Goal: Information Seeking & Learning: Learn about a topic

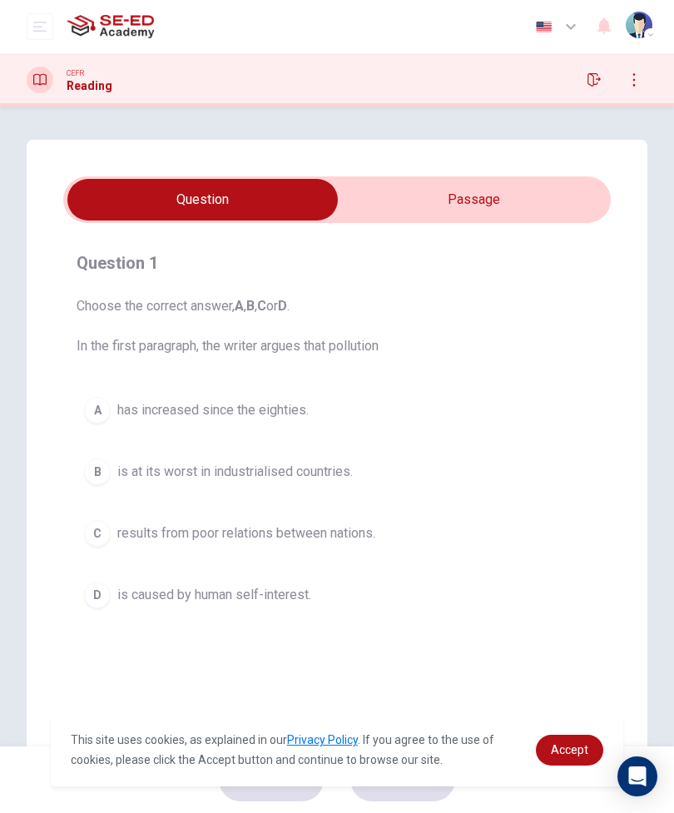
click at [631, 420] on div "Question 1 Choose the correct answer, A , B , C or D . In the first paragraph, …" at bounding box center [337, 474] width 621 height 669
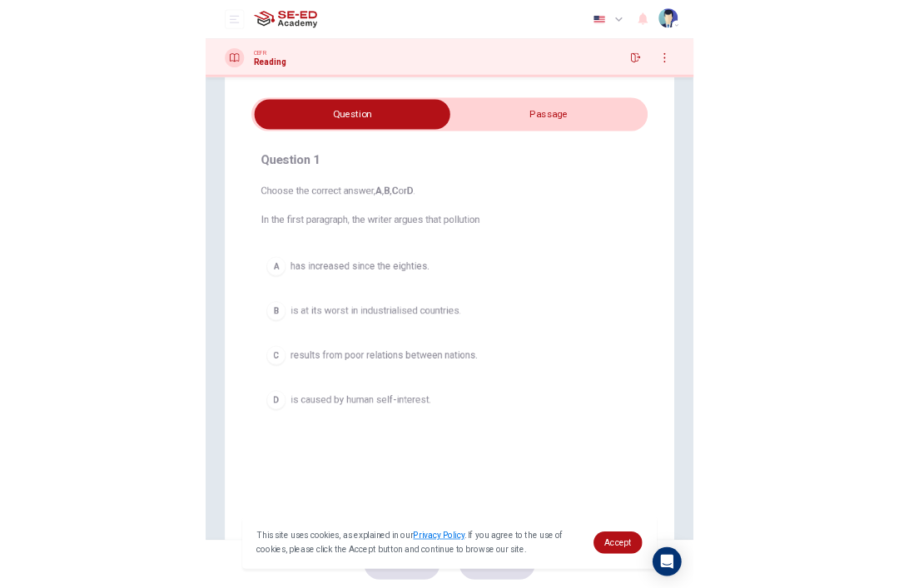
scroll to position [14, 0]
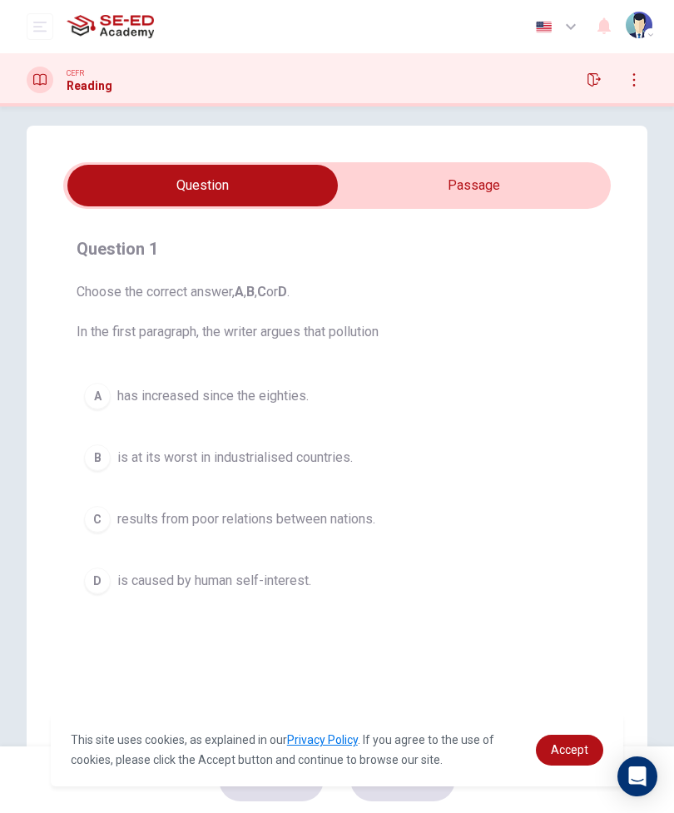
click at [546, 181] on input "checkbox" at bounding box center [203, 186] width 822 height 42
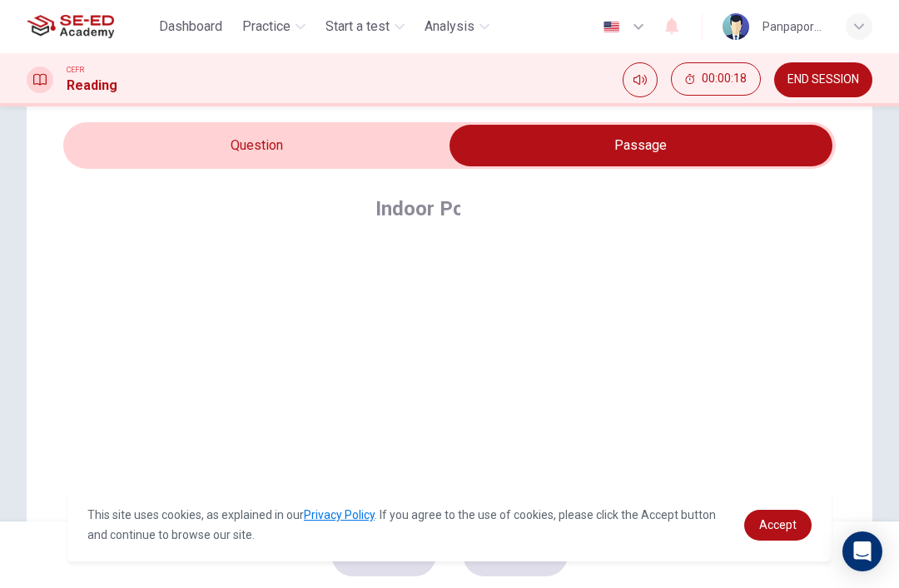
scroll to position [34, 0]
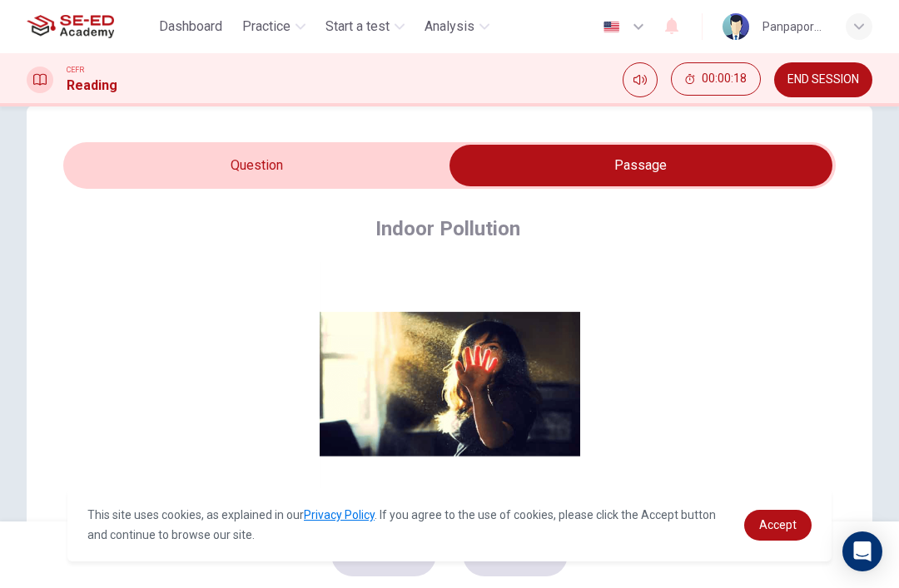
click at [186, 186] on input "checkbox" at bounding box center [641, 166] width 1159 height 42
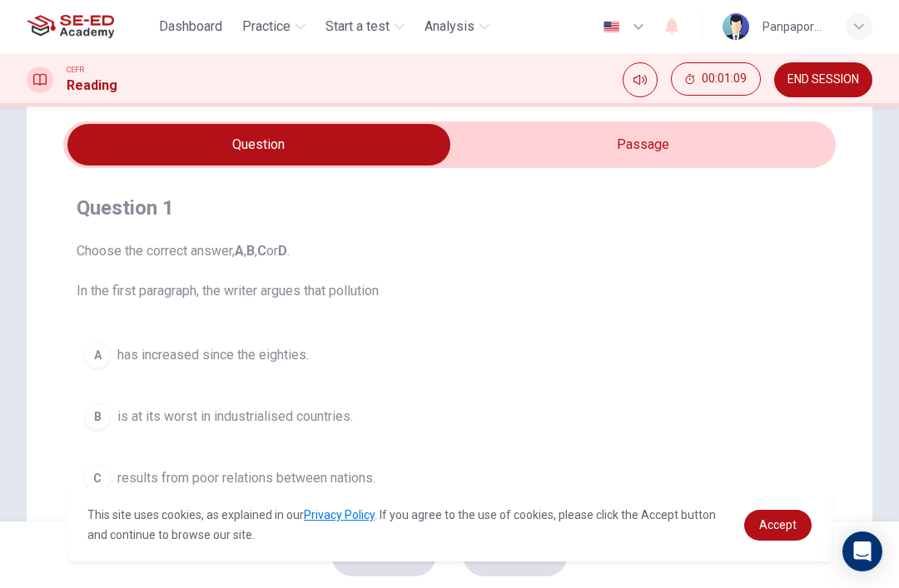
scroll to position [57, 0]
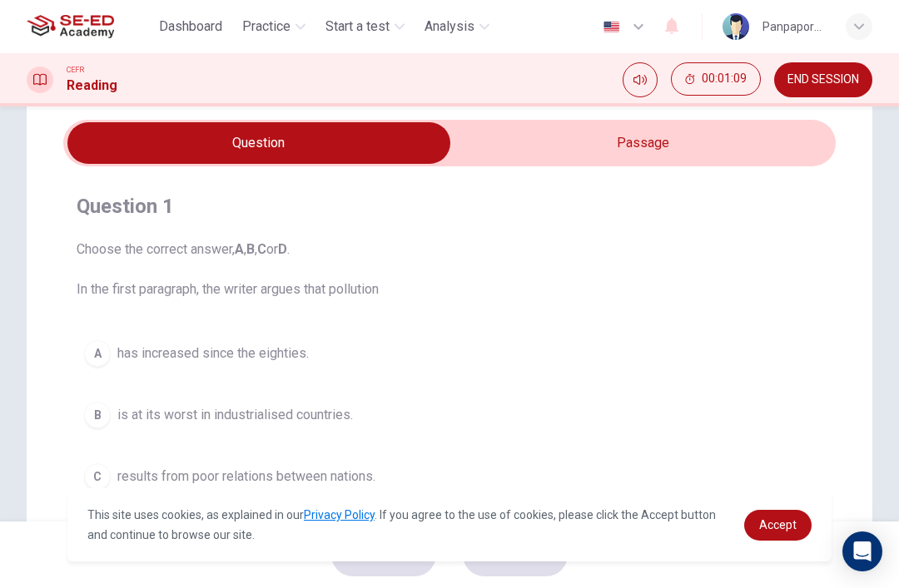
click at [662, 133] on input "checkbox" at bounding box center [259, 143] width 1159 height 42
checkbox input "true"
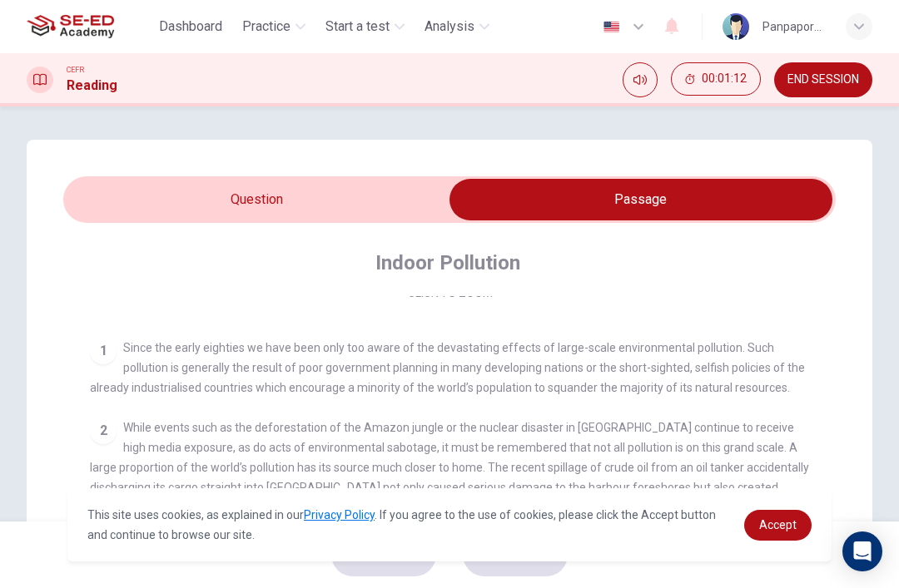
scroll to position [280, 0]
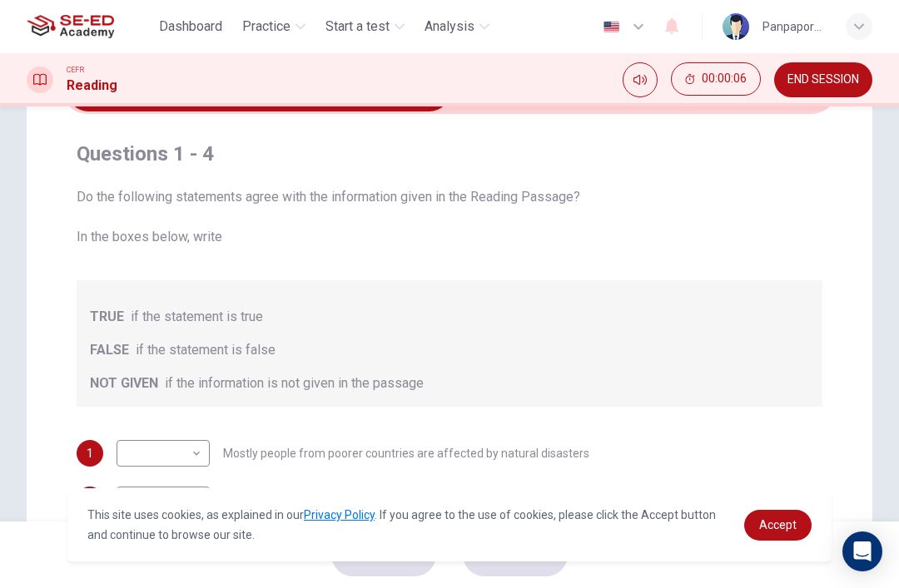
scroll to position [72, 0]
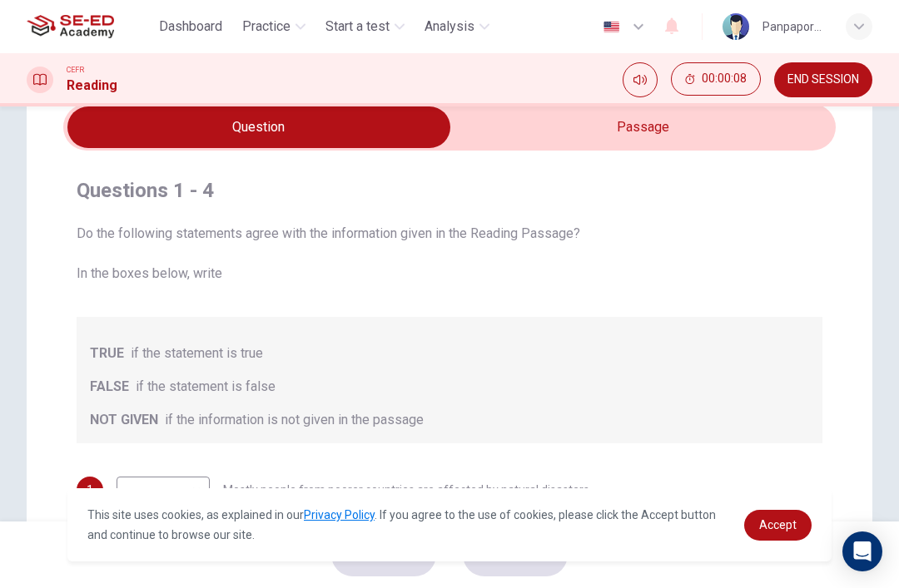
click at [672, 127] on input "checkbox" at bounding box center [259, 128] width 1159 height 42
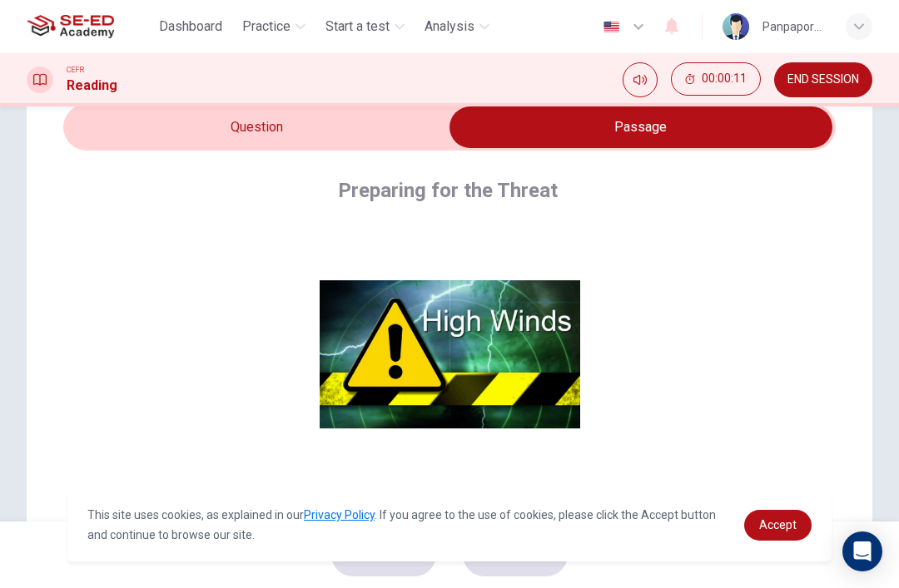
click at [389, 139] on input "checkbox" at bounding box center [641, 128] width 1159 height 42
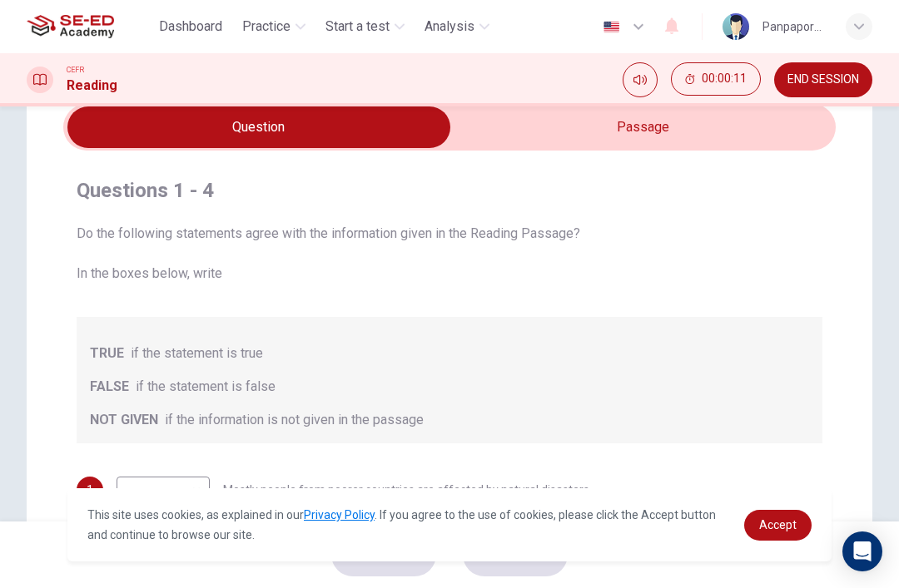
click at [676, 128] on input "checkbox" at bounding box center [259, 128] width 1159 height 42
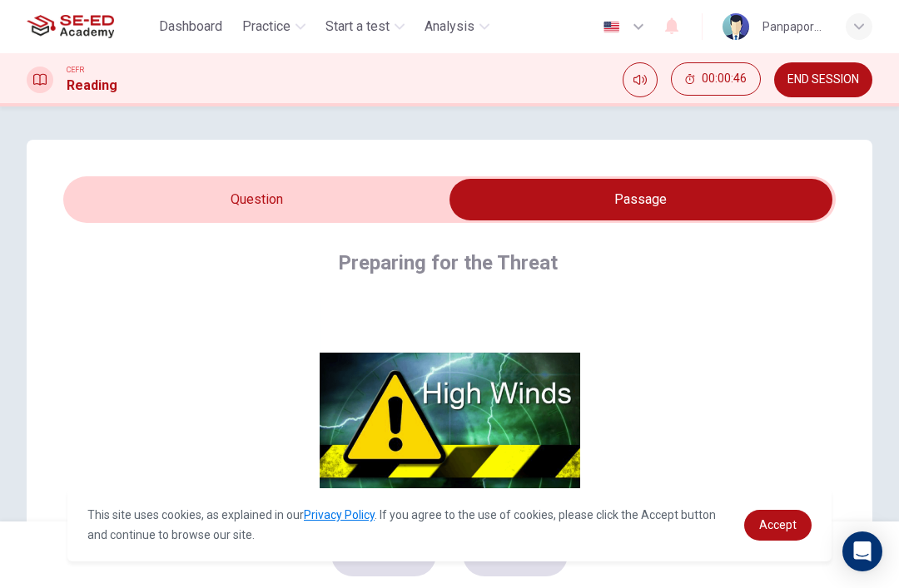
scroll to position [0, 0]
click at [230, 181] on input "checkbox" at bounding box center [641, 200] width 1159 height 42
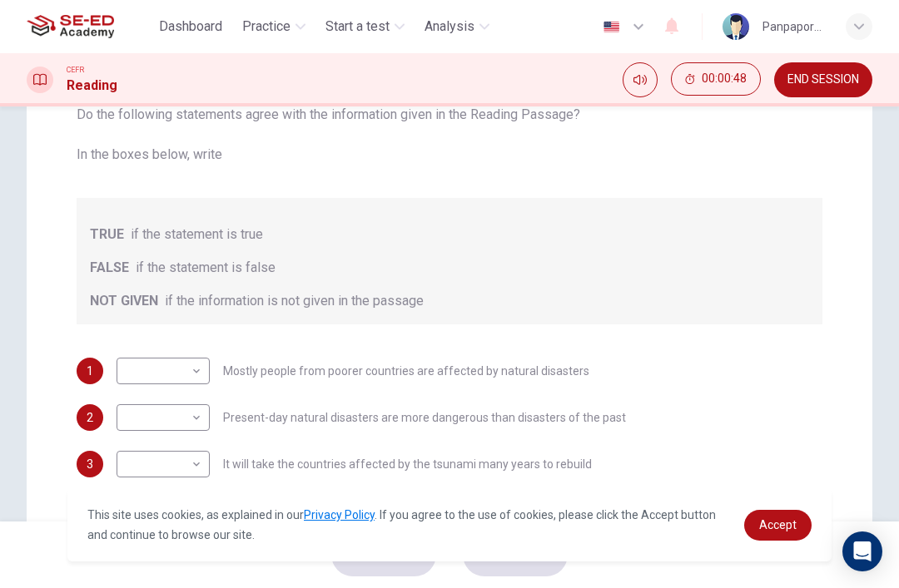
scroll to position [192, 0]
click at [202, 361] on body "This site uses cookies, as explained in our Privacy Policy . If you agree to th…" at bounding box center [449, 294] width 899 height 588
click at [666, 226] on div at bounding box center [449, 294] width 899 height 588
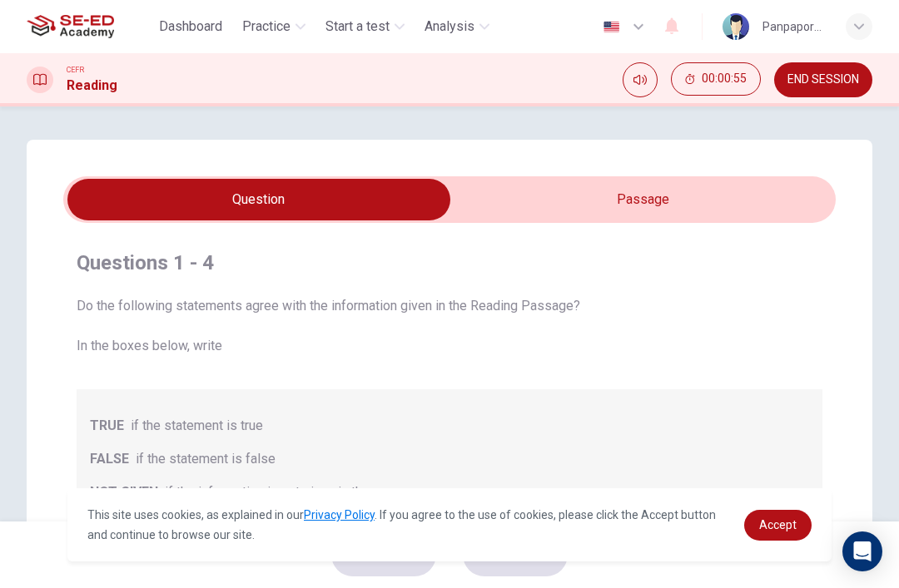
scroll to position [0, 0]
click at [672, 183] on input "checkbox" at bounding box center [259, 200] width 1159 height 42
checkbox input "true"
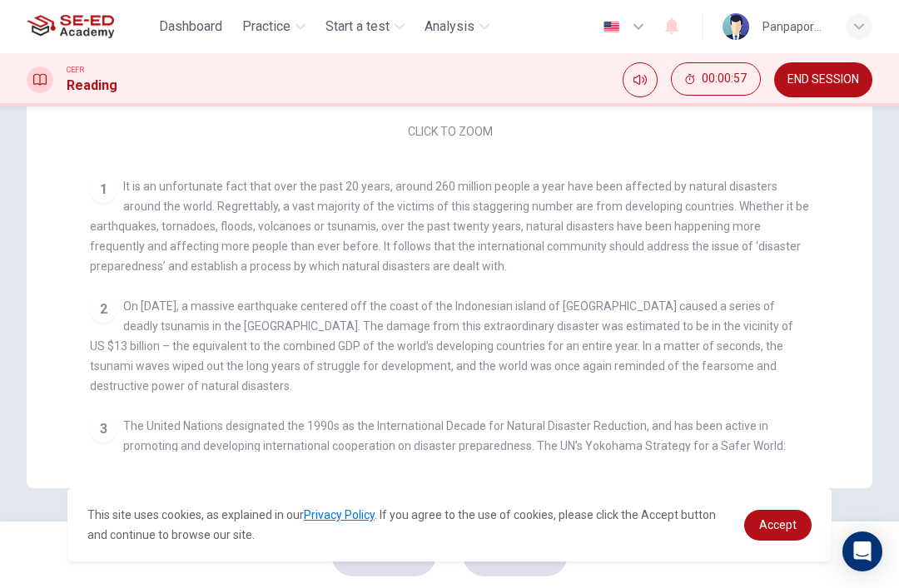
click at [672, 216] on span "It is an unfortunate fact that over the past 20 years, around 260 million peopl…" at bounding box center [449, 226] width 719 height 93
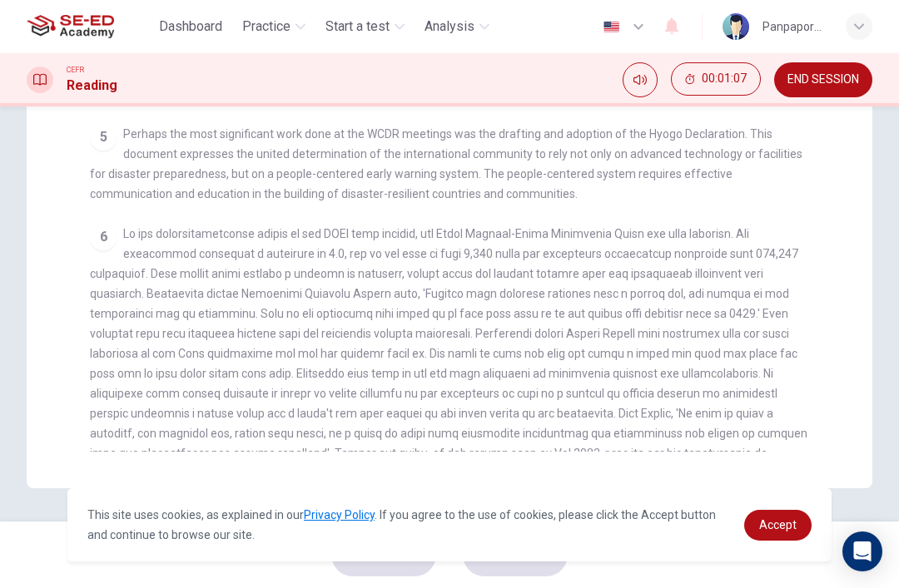
scroll to position [653, 0]
click at [886, 78] on div "CEFR Reading 00:01:11 END SESSION" at bounding box center [449, 79] width 899 height 35
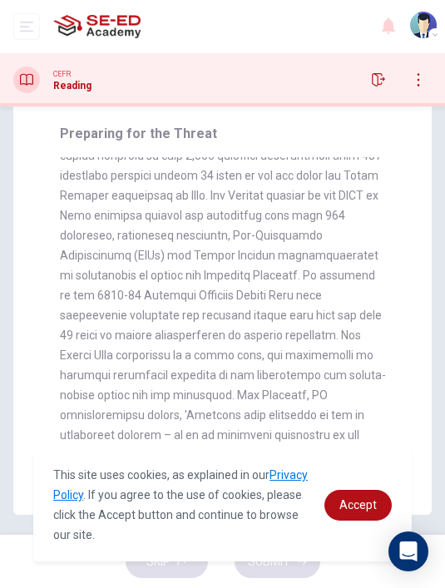
scroll to position [1127, 0]
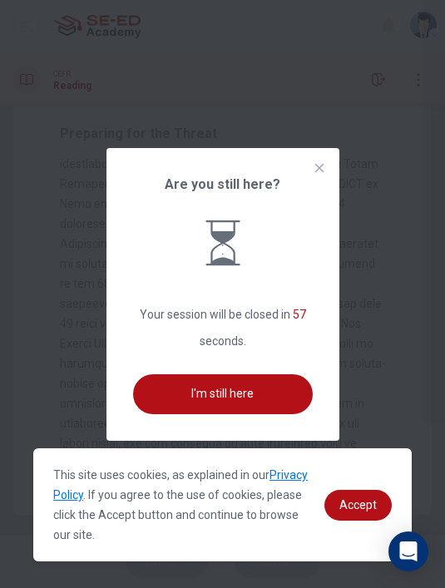
click at [310, 201] on div "Are you still here? Your session will be closed in 57 seconds. I'm still here" at bounding box center [223, 294] width 233 height 293
click at [320, 175] on icon at bounding box center [319, 167] width 13 height 13
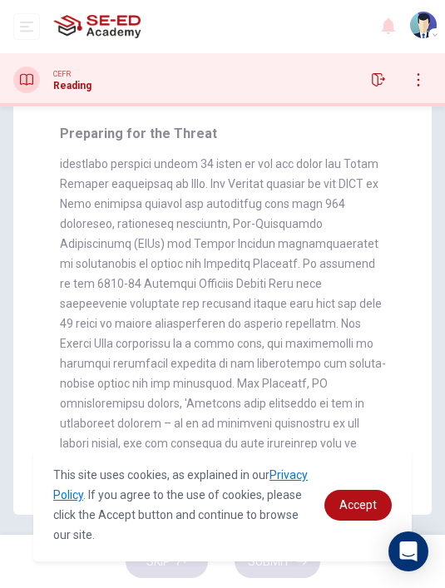
click at [238, 429] on span at bounding box center [223, 273] width 326 height 433
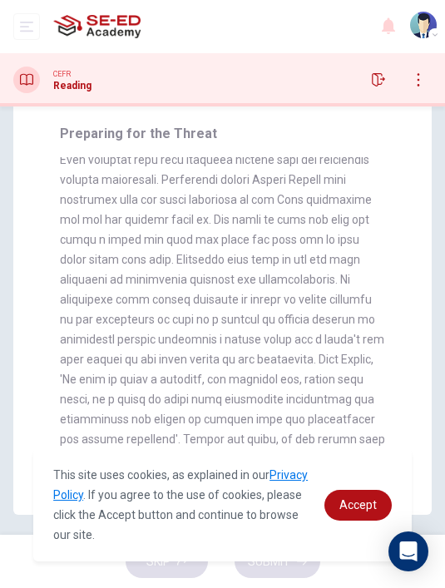
scroll to position [1909, 0]
click at [378, 86] on icon "button" at bounding box center [378, 79] width 13 height 13
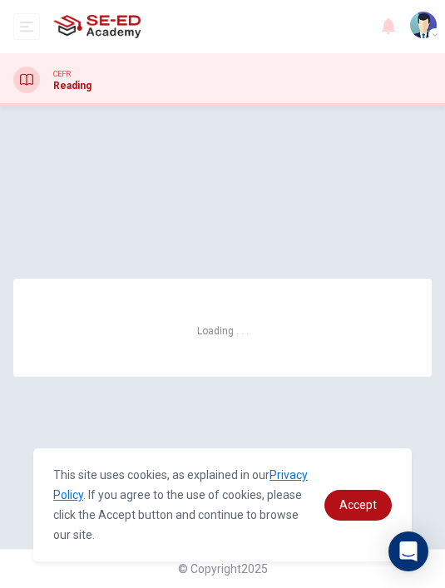
scroll to position [0, 0]
